Goal: Task Accomplishment & Management: Manage account settings

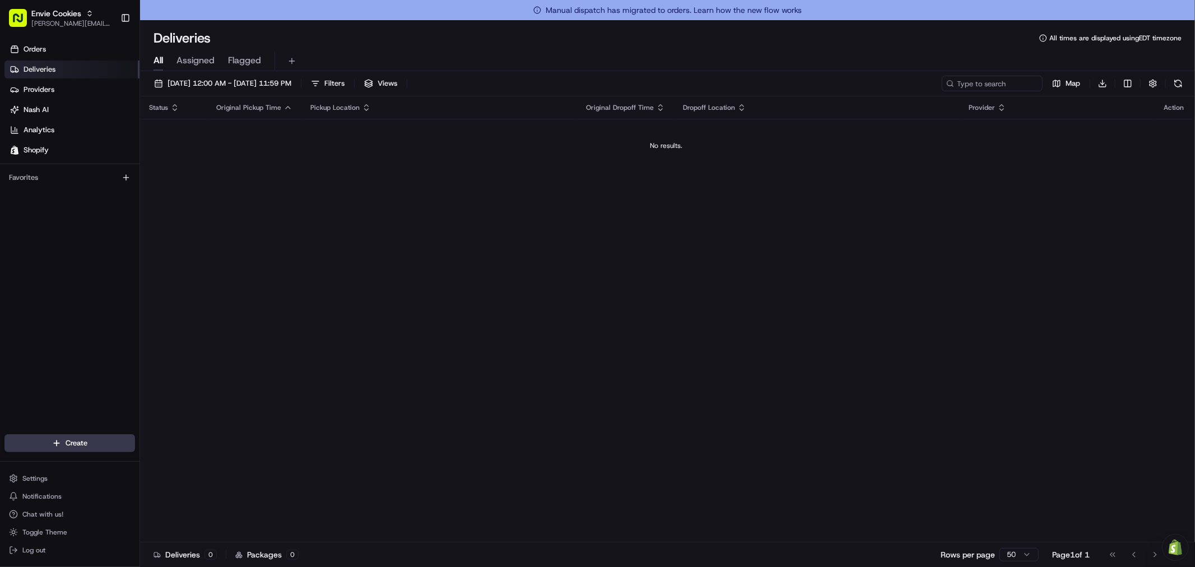
click at [674, 362] on div "Status Original Pickup Time Pickup Location Original Dropoff Time Dropoff Locat…" at bounding box center [666, 329] width 1053 height 466
click at [53, 484] on button "Settings" at bounding box center [69, 479] width 131 height 16
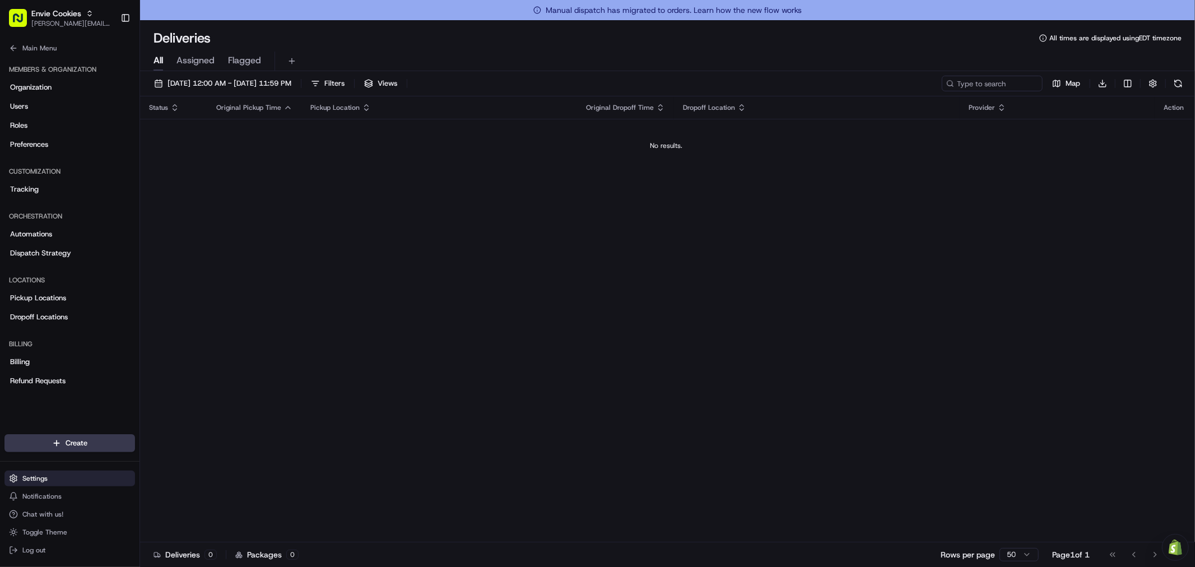
click at [53, 484] on button "Settings" at bounding box center [69, 479] width 131 height 16
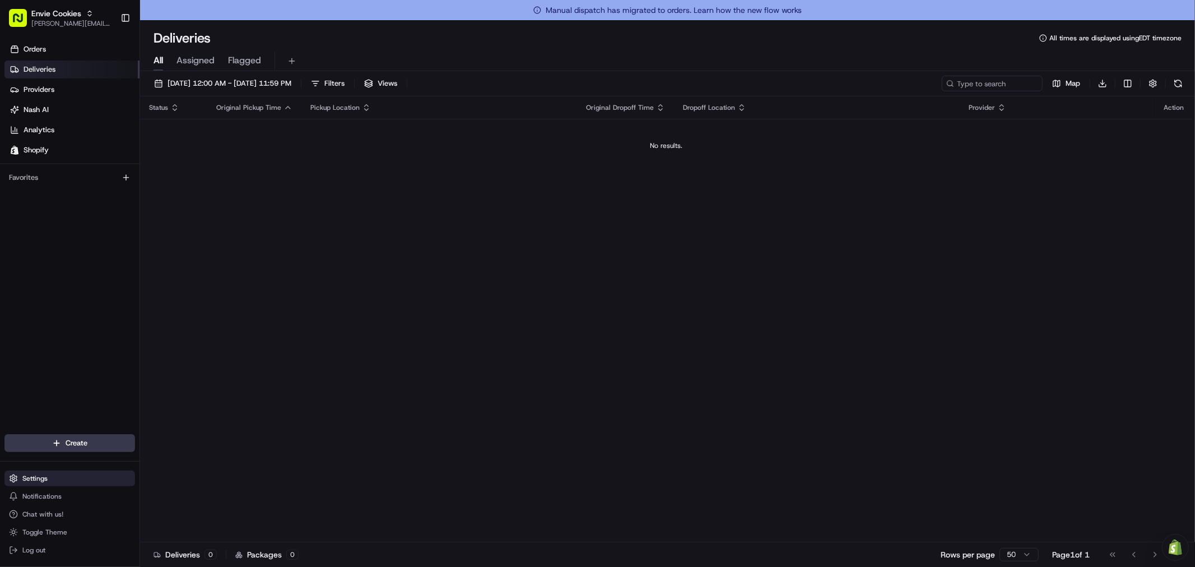
click at [17, 476] on icon at bounding box center [13, 478] width 9 height 9
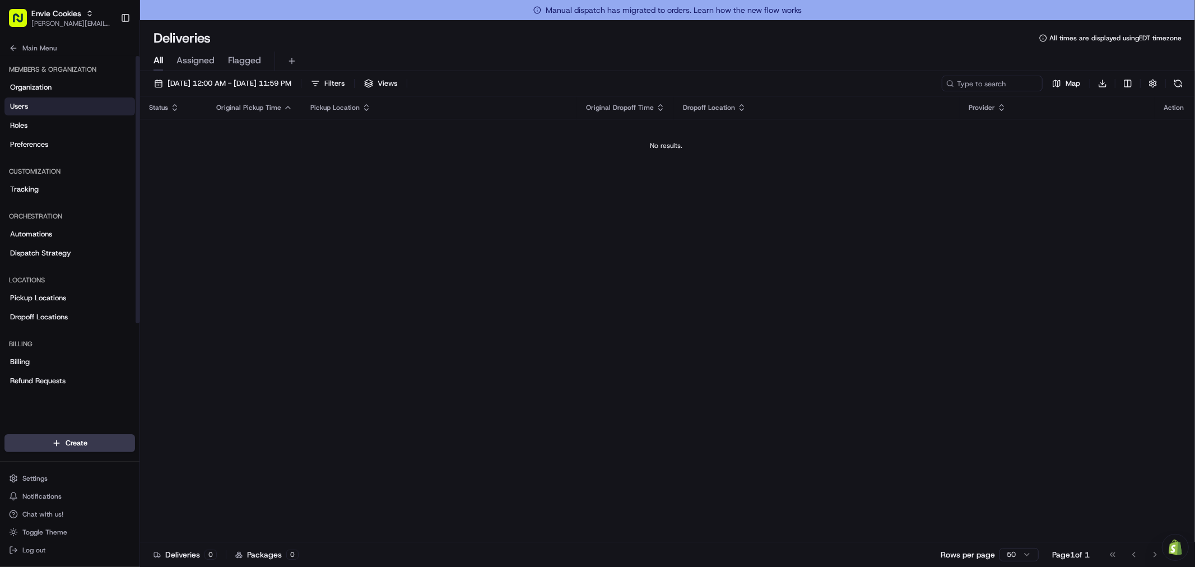
click at [21, 104] on span "Users" at bounding box center [19, 106] width 18 height 10
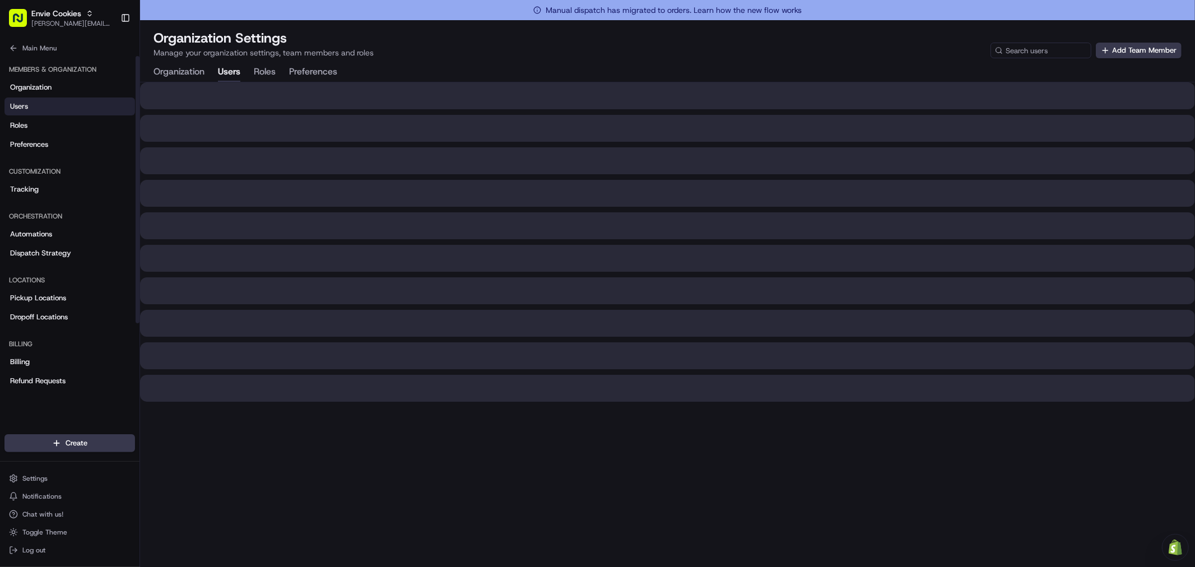
click at [21, 104] on span "Users" at bounding box center [19, 106] width 18 height 10
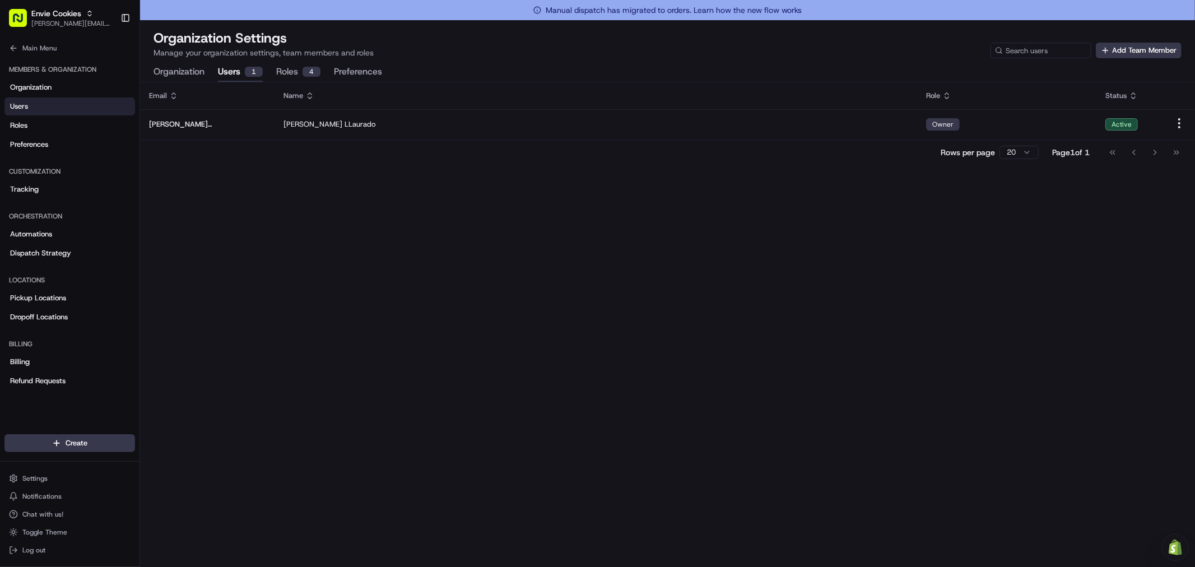
click at [183, 377] on div "Email Name Role Status [PERSON_NAME][EMAIL_ADDRESS][DOMAIN_NAME] [PERSON_NAME] …" at bounding box center [667, 334] width 1055 height 505
click at [261, 275] on div "Email Name Role Status [PERSON_NAME][EMAIL_ADDRESS][DOMAIN_NAME] [PERSON_NAME] …" at bounding box center [667, 334] width 1055 height 505
click at [1104, 57] on button "Add Team Member" at bounding box center [1139, 51] width 86 height 16
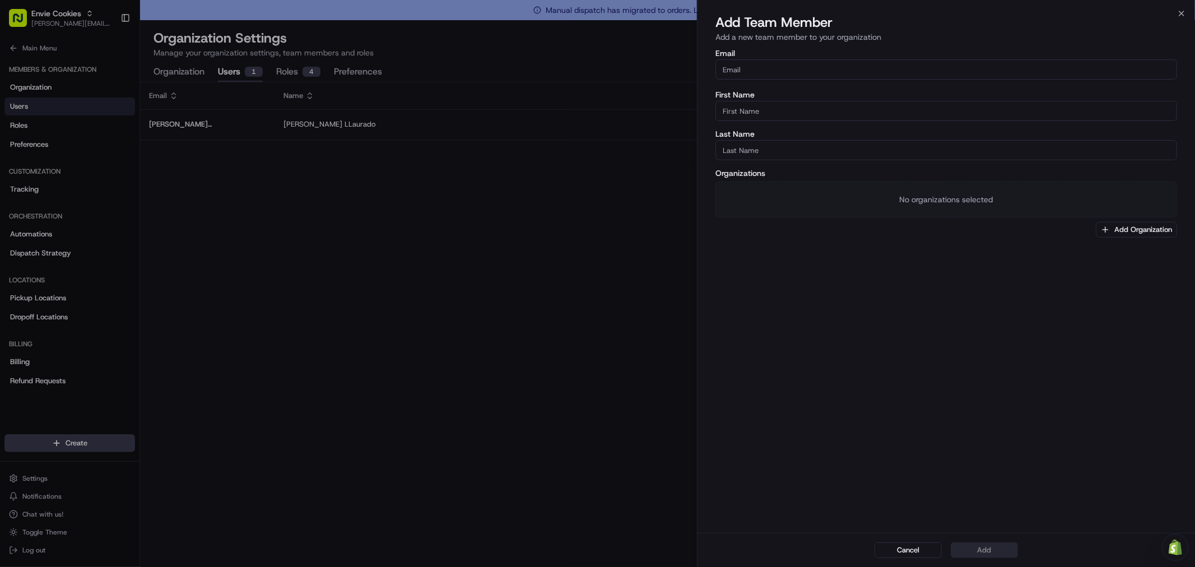
click at [787, 69] on input "Email" at bounding box center [947, 69] width 462 height 20
paste input "[EMAIL_ADDRESS][DOMAIN_NAME]"
type input "[EMAIL_ADDRESS][DOMAIN_NAME]"
type input "Envie"
type input "Cookie Co"
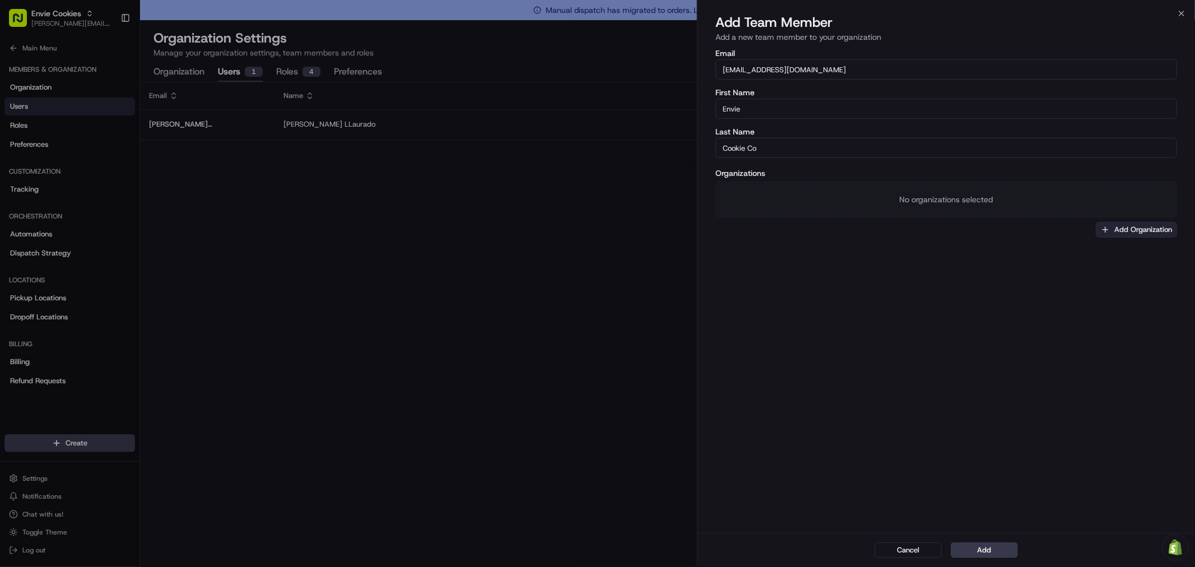
click at [1130, 232] on button "Add Organization" at bounding box center [1136, 230] width 81 height 16
click at [1083, 273] on span "(Select All)" at bounding box center [1071, 272] width 37 height 10
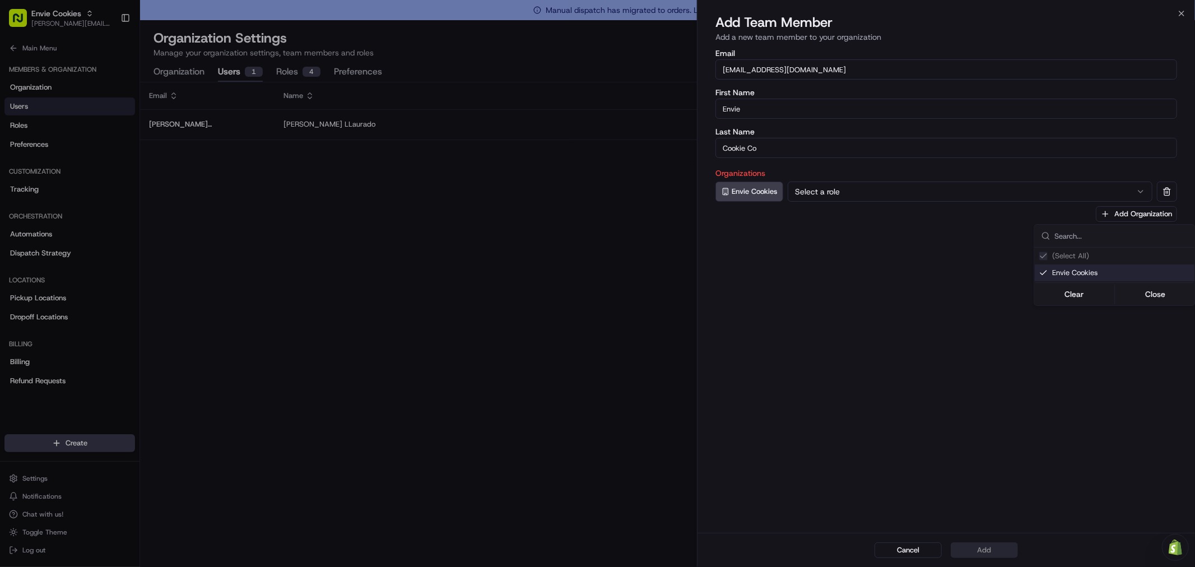
click at [855, 185] on div at bounding box center [597, 283] width 1195 height 567
click at [854, 188] on button "Select a role" at bounding box center [970, 192] width 365 height 20
click at [987, 556] on button "Add" at bounding box center [984, 550] width 67 height 16
click at [995, 555] on button "Add" at bounding box center [984, 550] width 67 height 16
click at [872, 194] on button "Owner" at bounding box center [970, 192] width 365 height 20
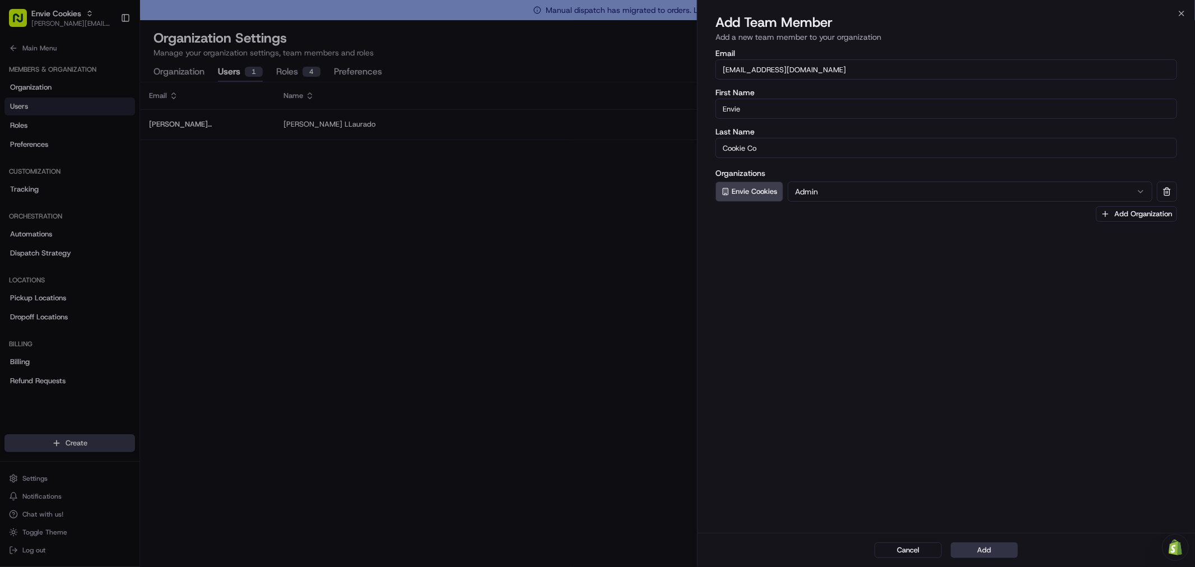
click at [990, 544] on button "Add" at bounding box center [984, 550] width 67 height 16
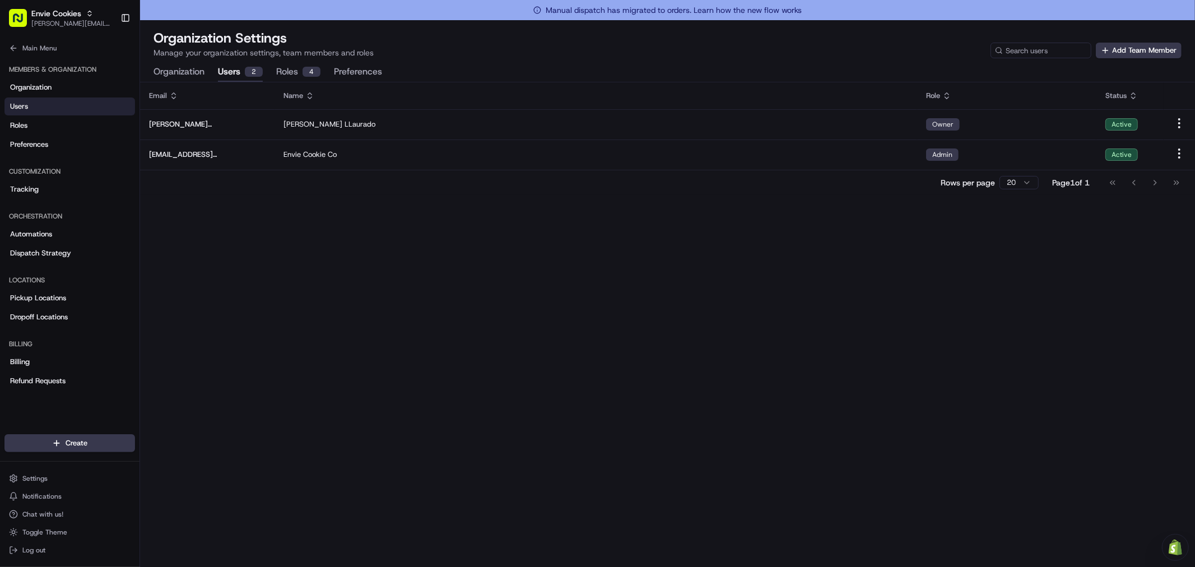
click at [415, 318] on div "Email Name Role Status [PERSON_NAME][EMAIL_ADDRESS][DOMAIN_NAME] [PERSON_NAME] …" at bounding box center [667, 334] width 1055 height 505
